Goal: Transaction & Acquisition: Purchase product/service

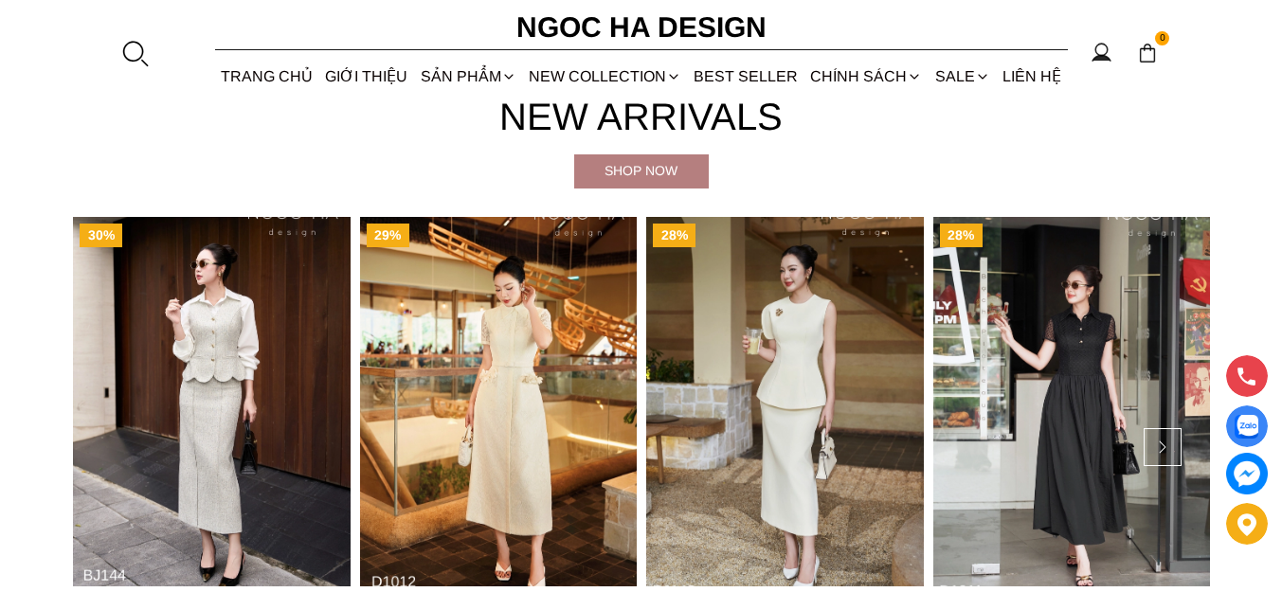
scroll to position [758, 0]
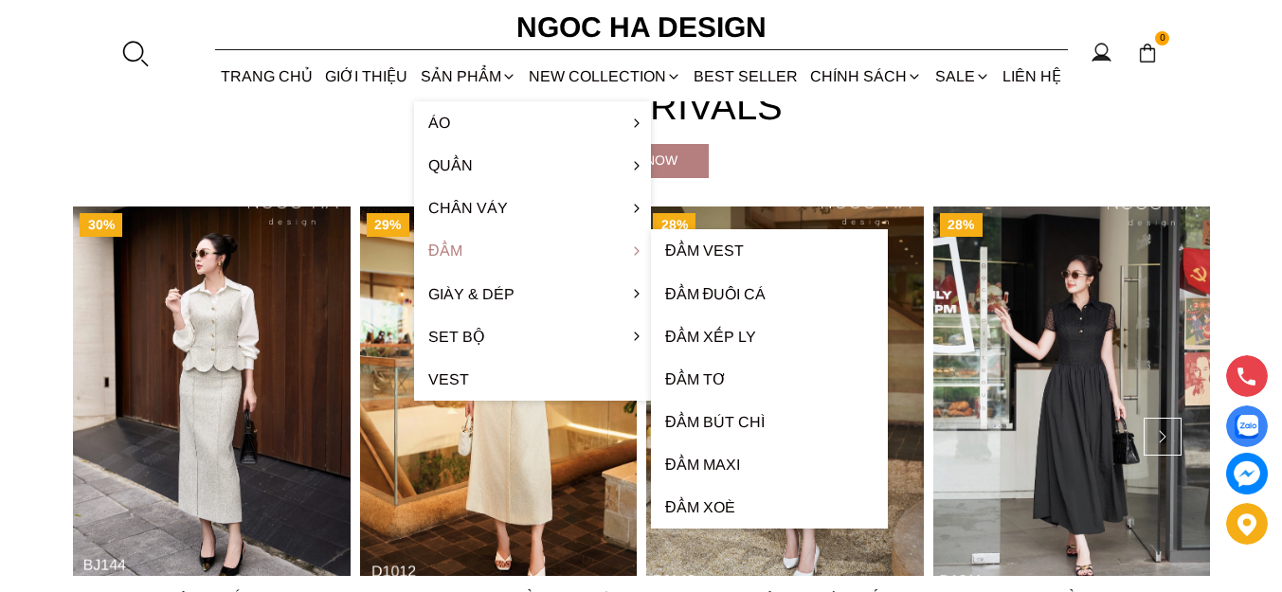
click at [458, 247] on link "Đầm" at bounding box center [532, 250] width 237 height 43
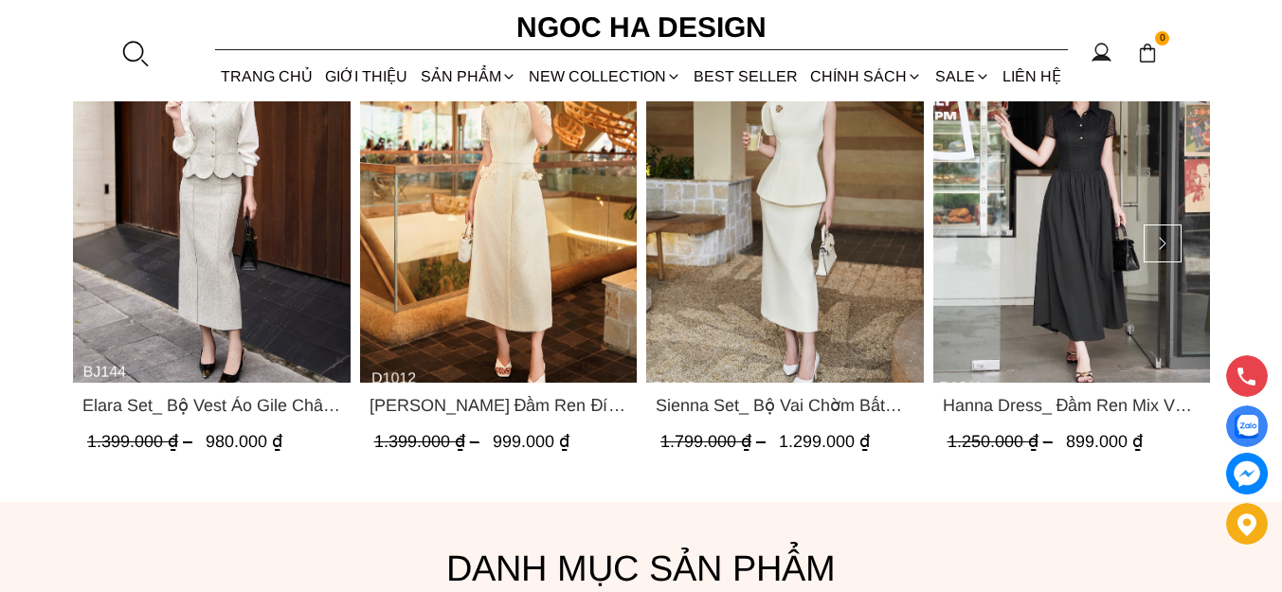
scroll to position [948, 0]
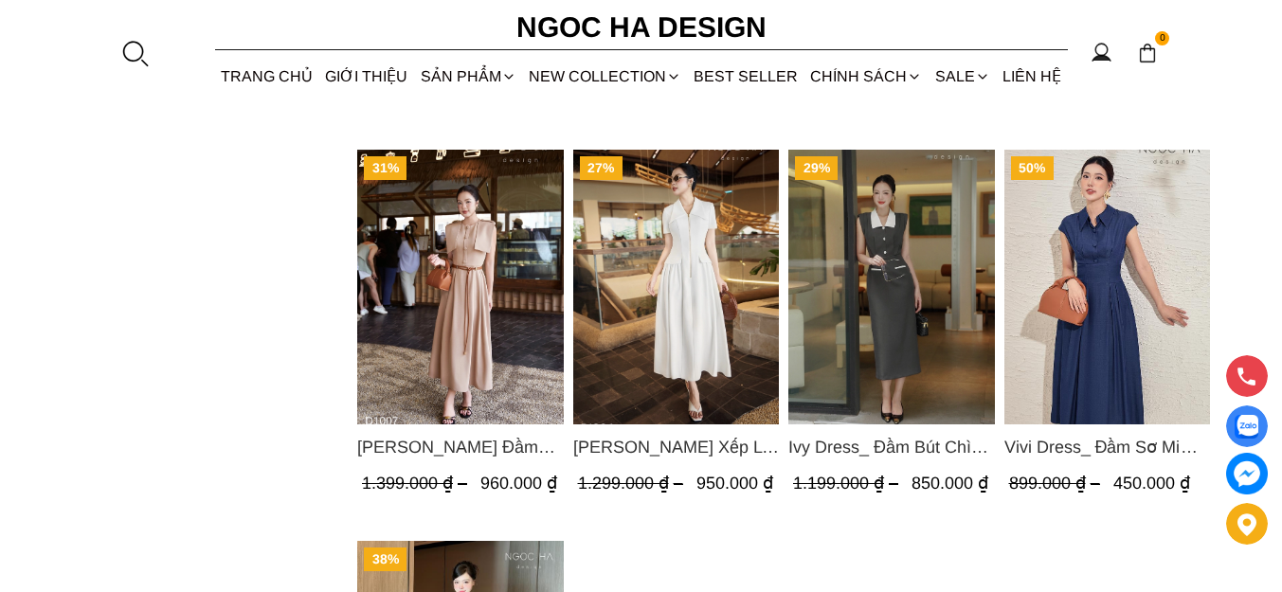
scroll to position [1611, 0]
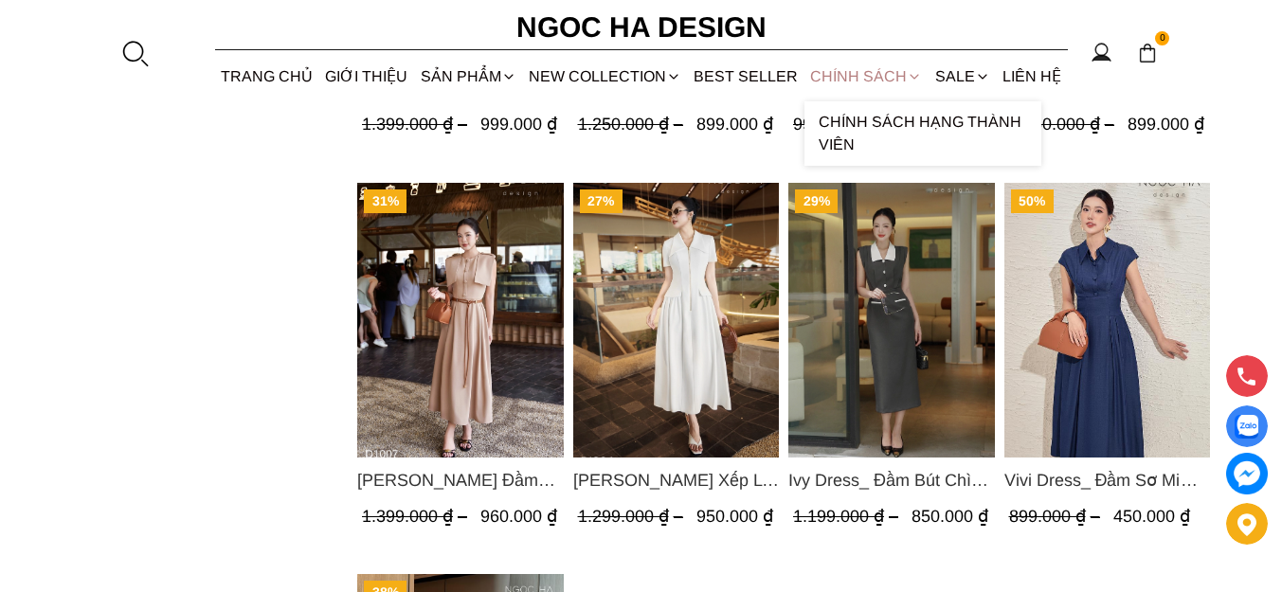
click at [883, 76] on div "Chính sách" at bounding box center [867, 76] width 124 height 50
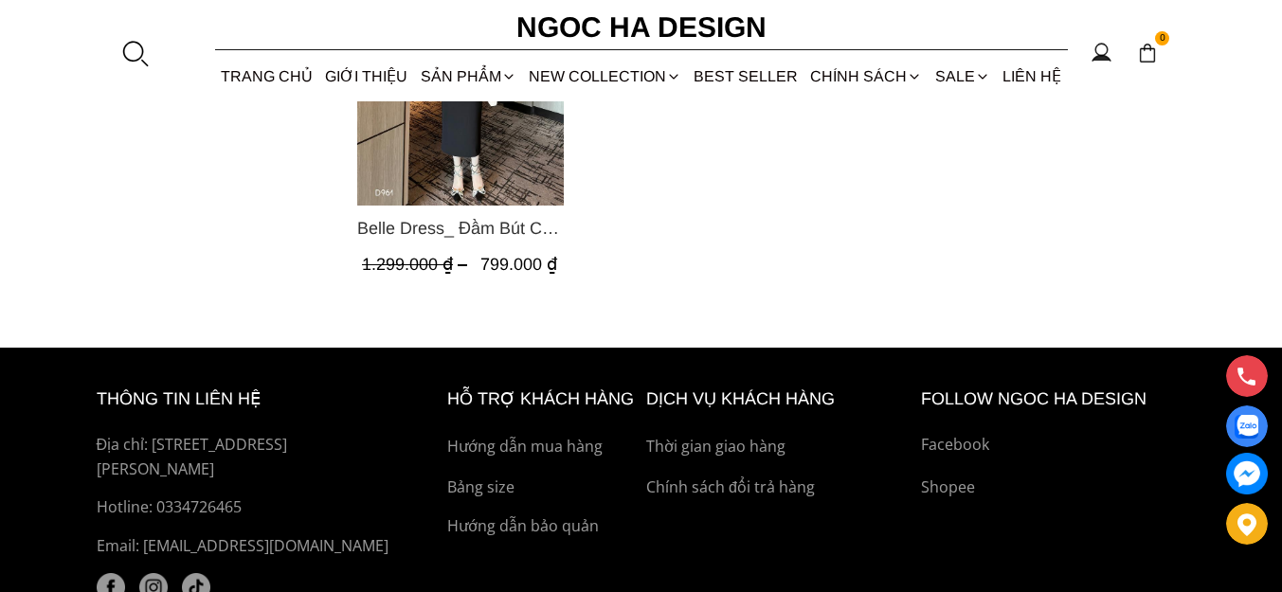
scroll to position [2275, 0]
